Goal: Task Accomplishment & Management: Manage account settings

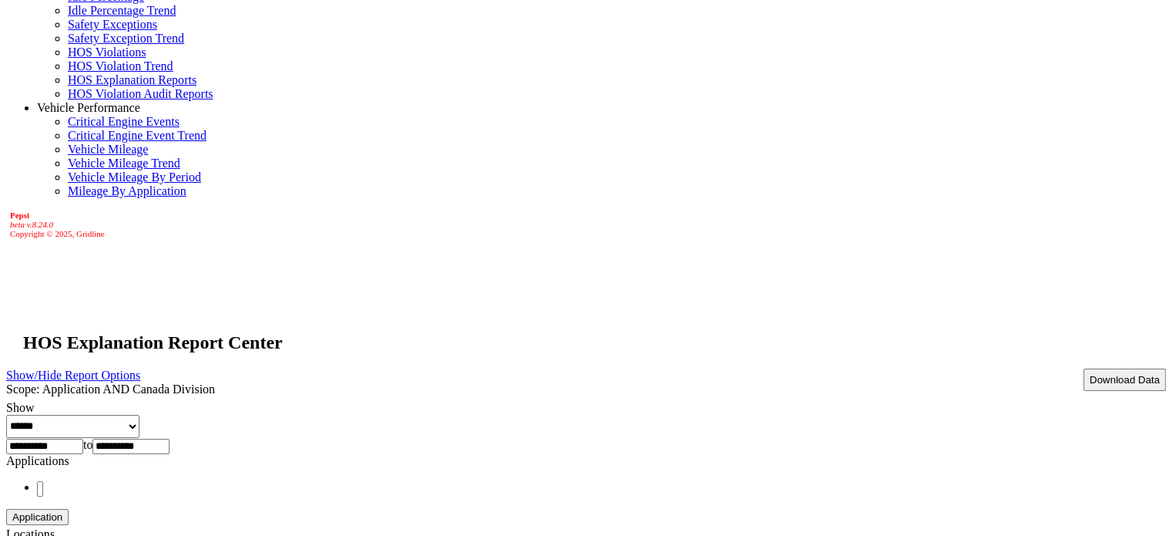
scroll to position [231, 0]
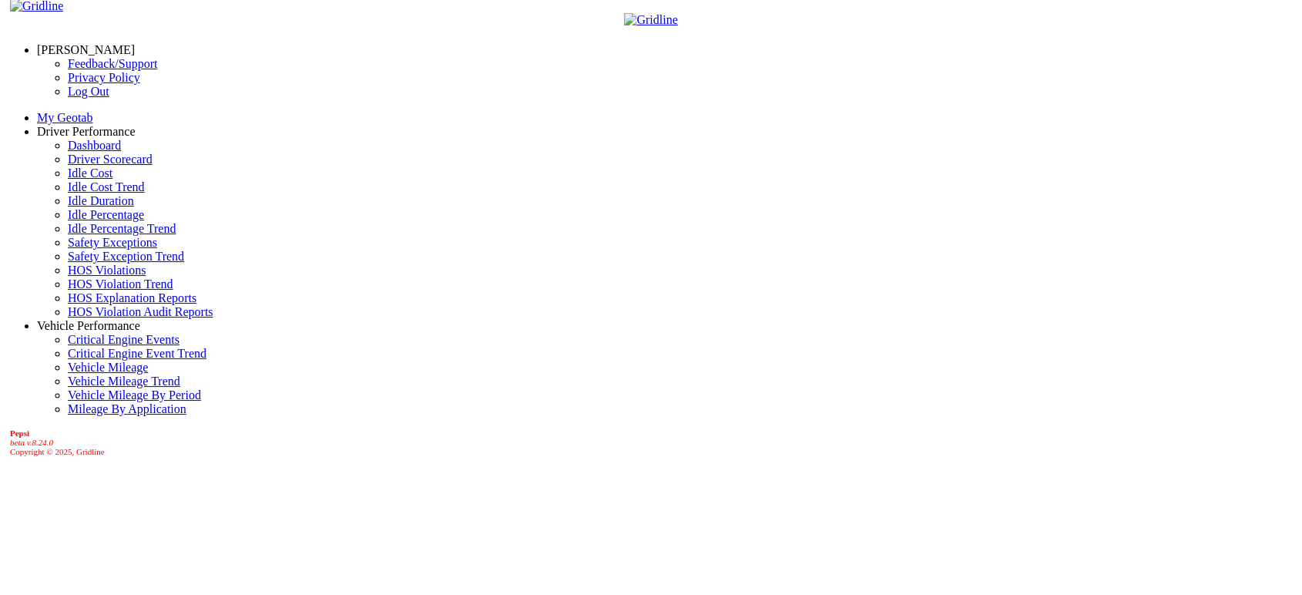
scroll to position [14, 0]
click at [82, 301] on link "HOS Explanation Reports" at bounding box center [132, 294] width 129 height 13
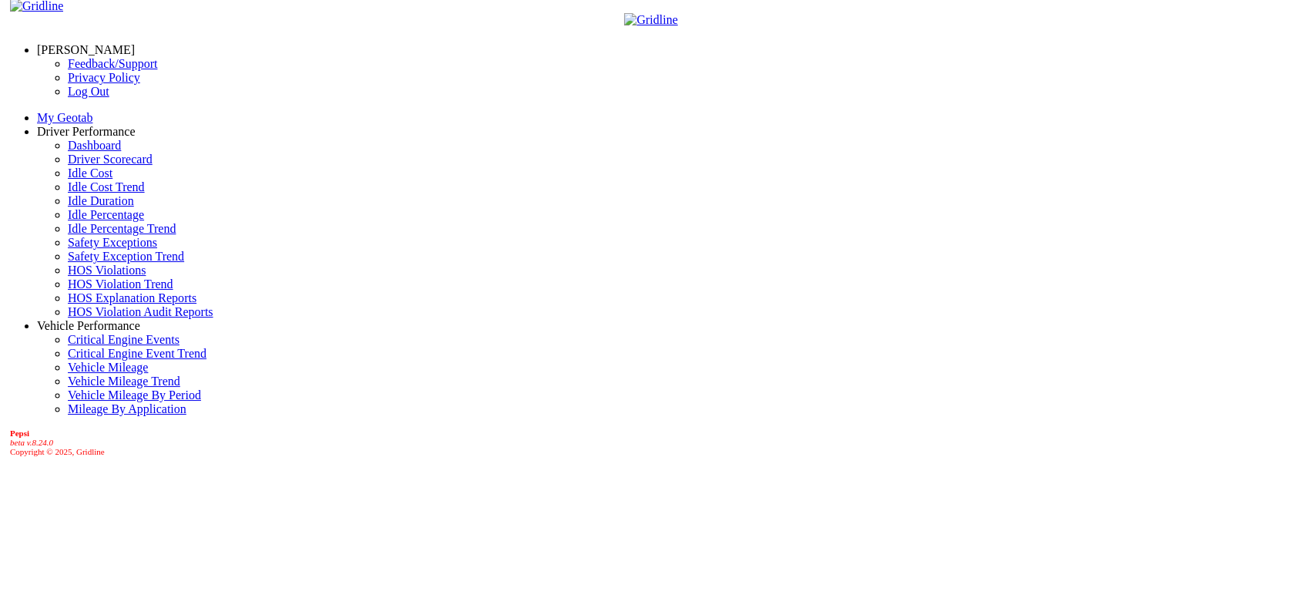
scroll to position [14, 0]
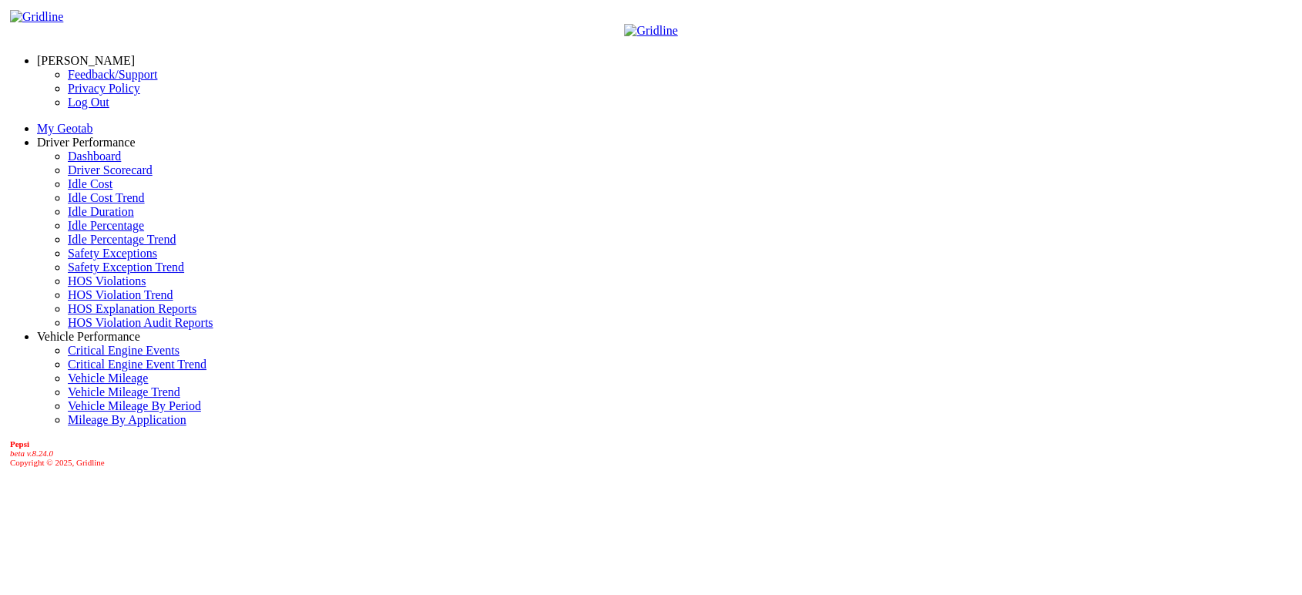
click at [109, 54] on link "[PERSON_NAME]" at bounding box center [86, 60] width 98 height 13
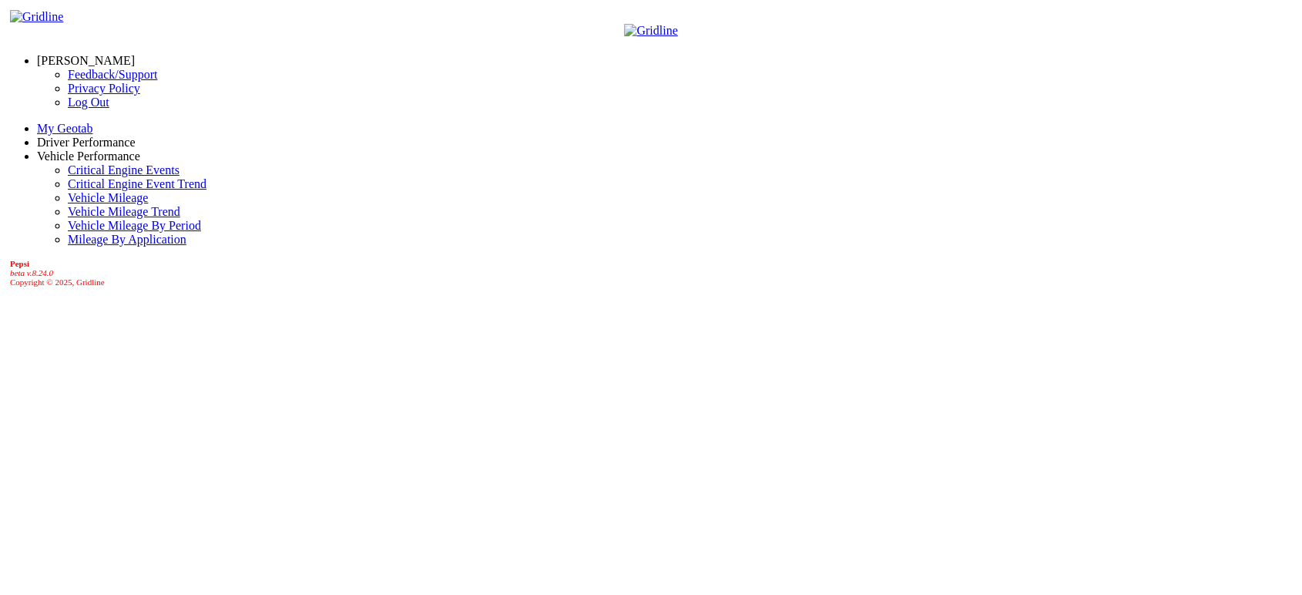
click at [70, 109] on link "Log Out" at bounding box center [89, 102] width 42 height 13
click at [101, 109] on link "Log Out" at bounding box center [89, 102] width 42 height 13
